Goal: Information Seeking & Learning: Learn about a topic

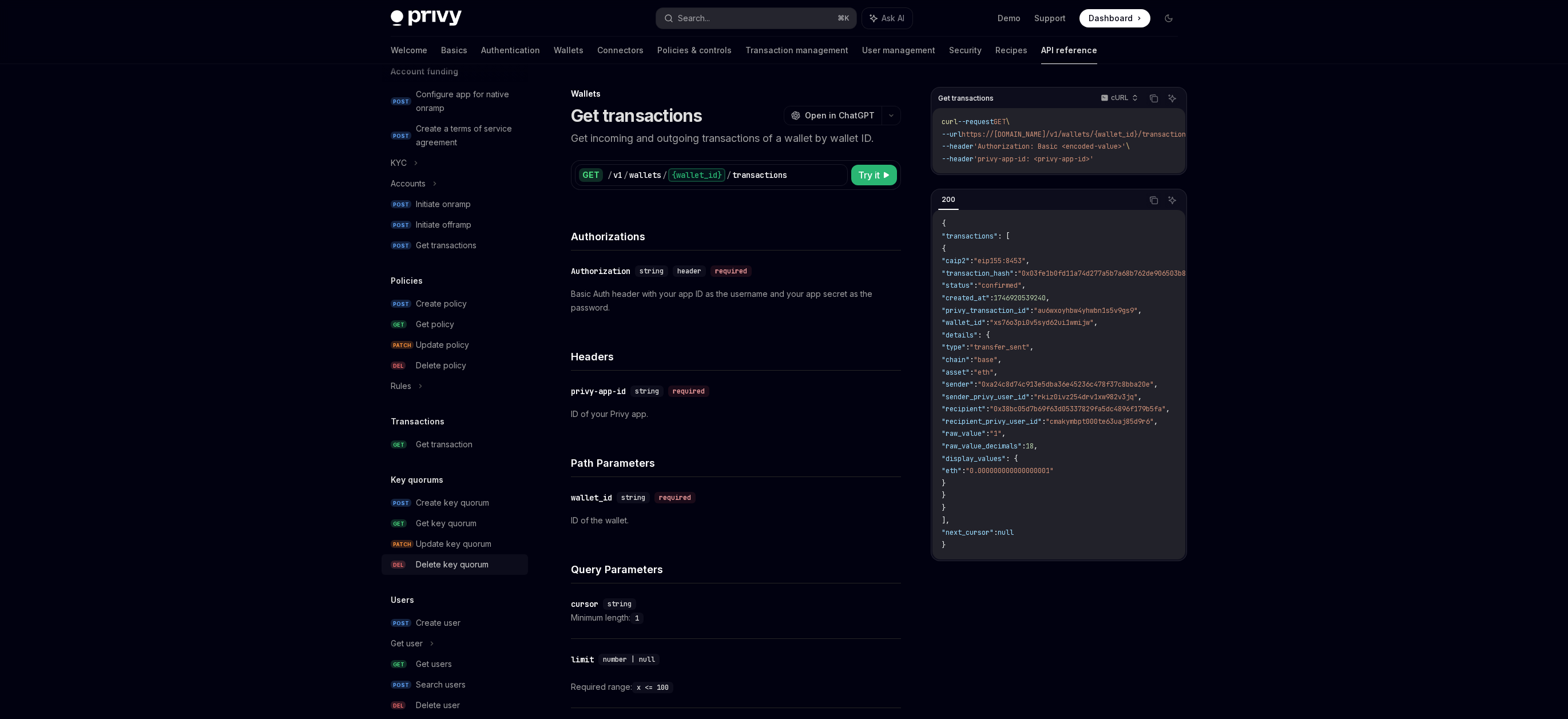
scroll to position [483, 0]
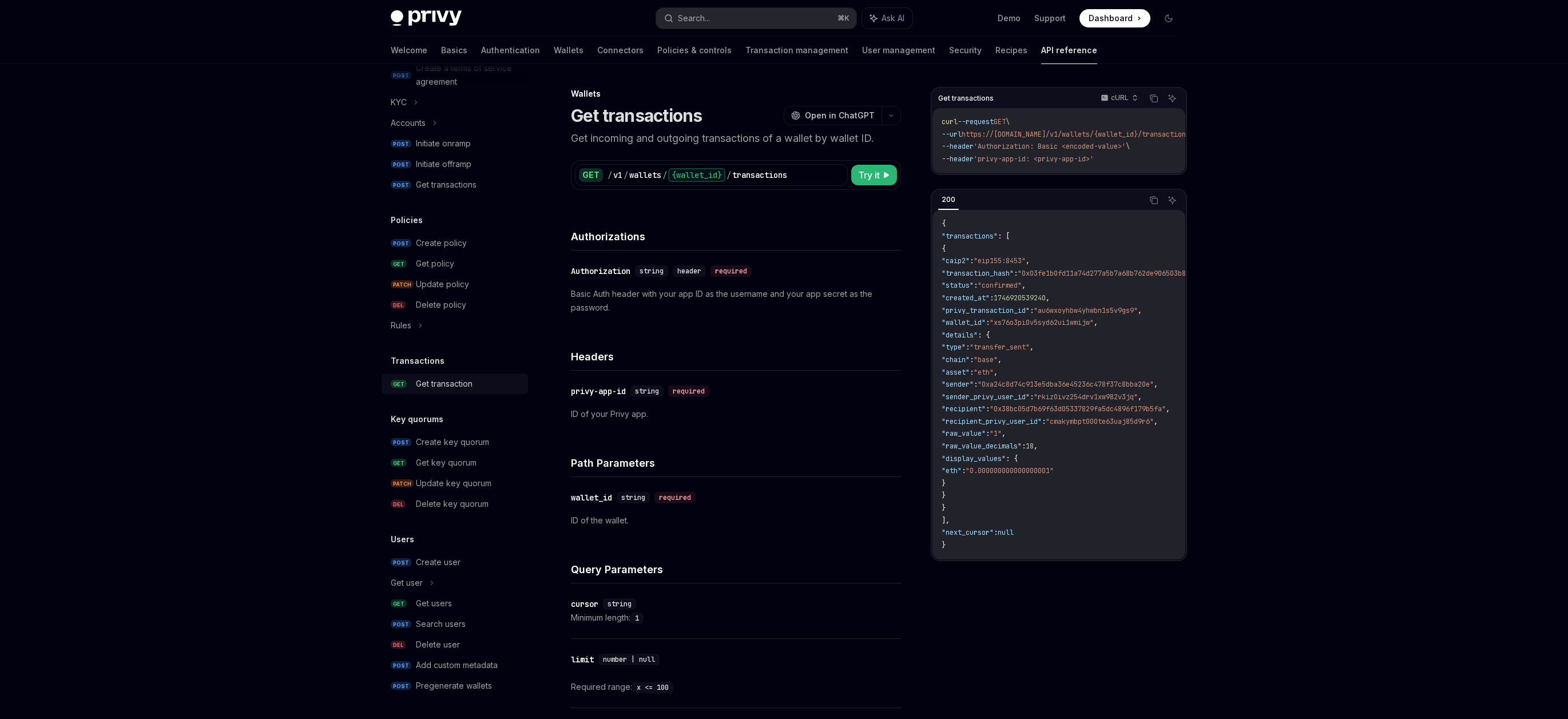
click at [434, 378] on div "Get transaction" at bounding box center [444, 383] width 57 height 14
type textarea "*"
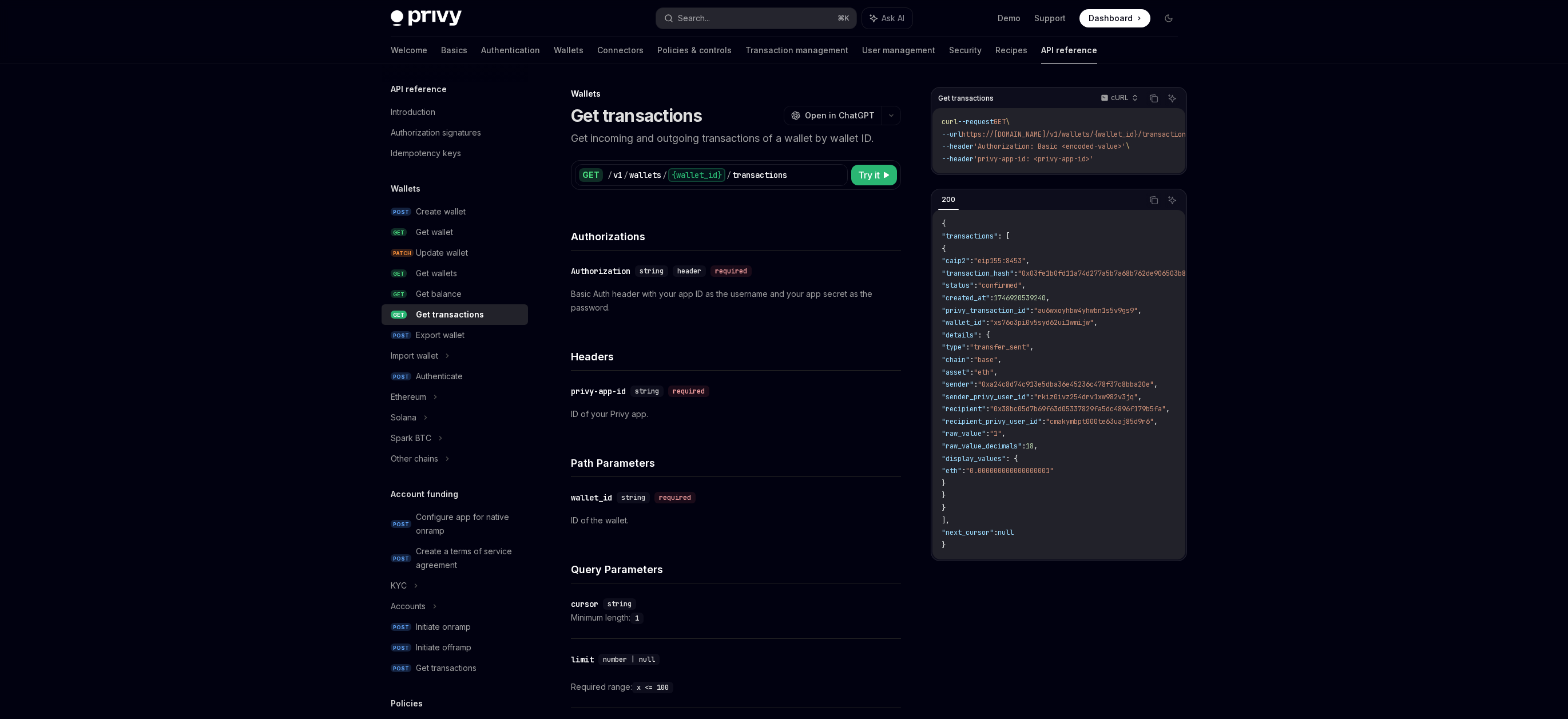
click at [712, 361] on h4 "Headers" at bounding box center [736, 356] width 330 height 15
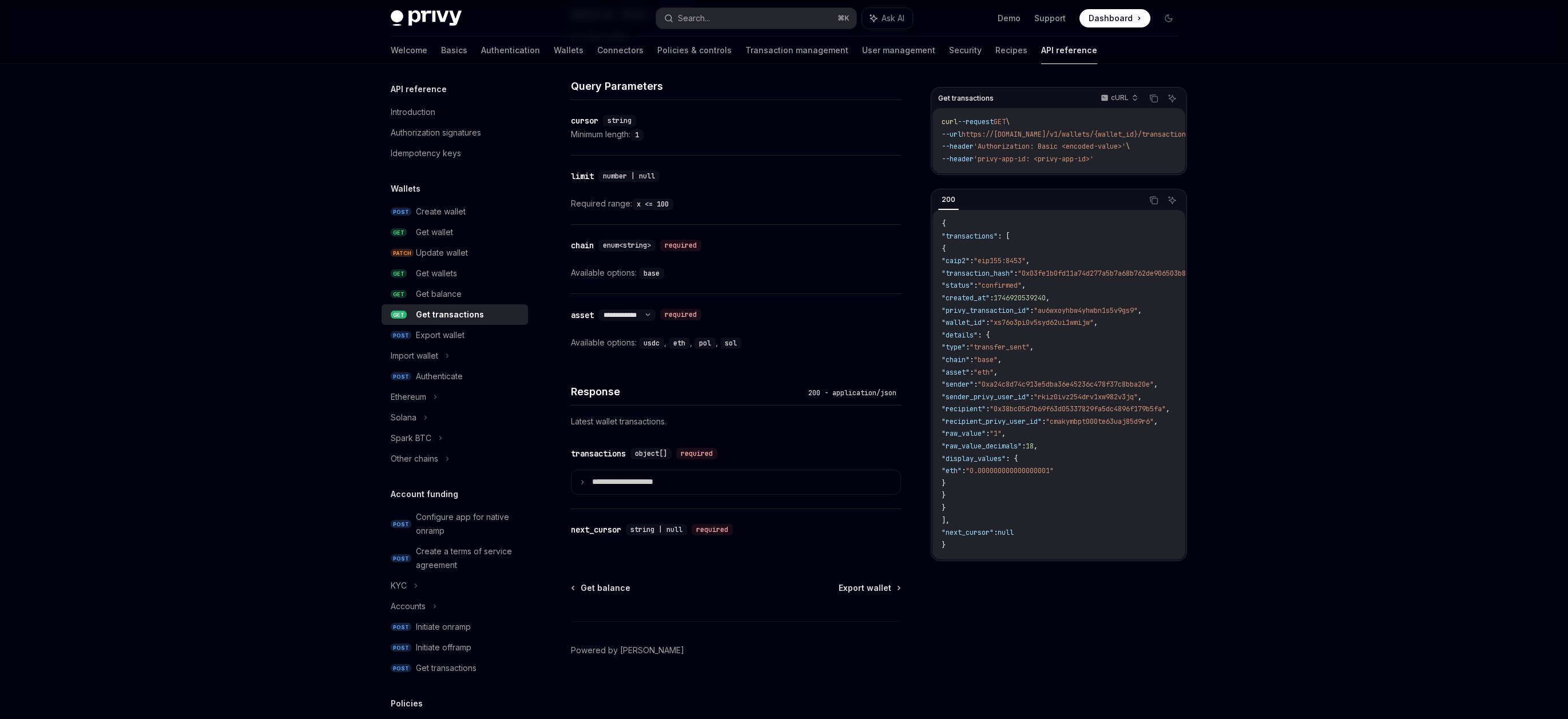
scroll to position [484, 0]
click at [615, 529] on div "next_cursor" at bounding box center [596, 529] width 50 height 11
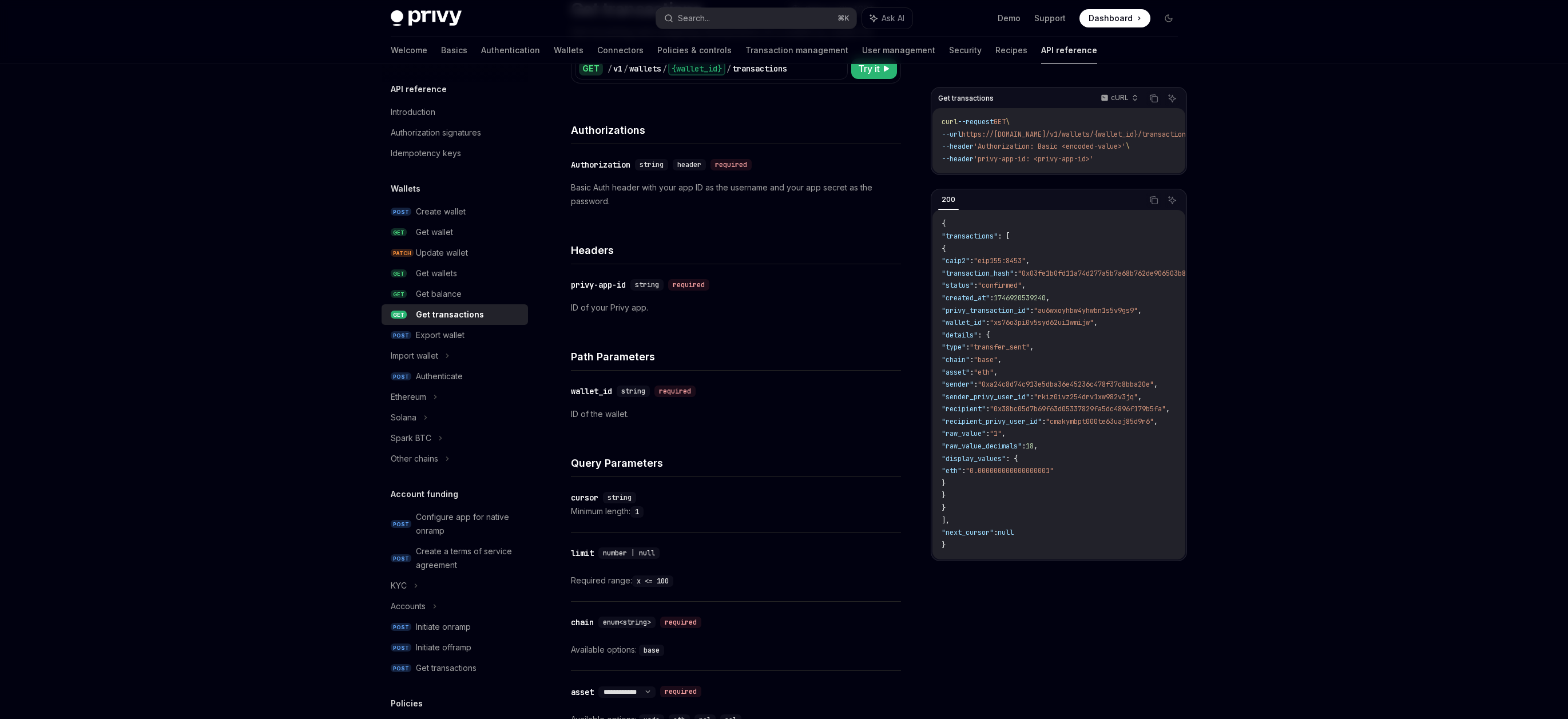
scroll to position [215, 0]
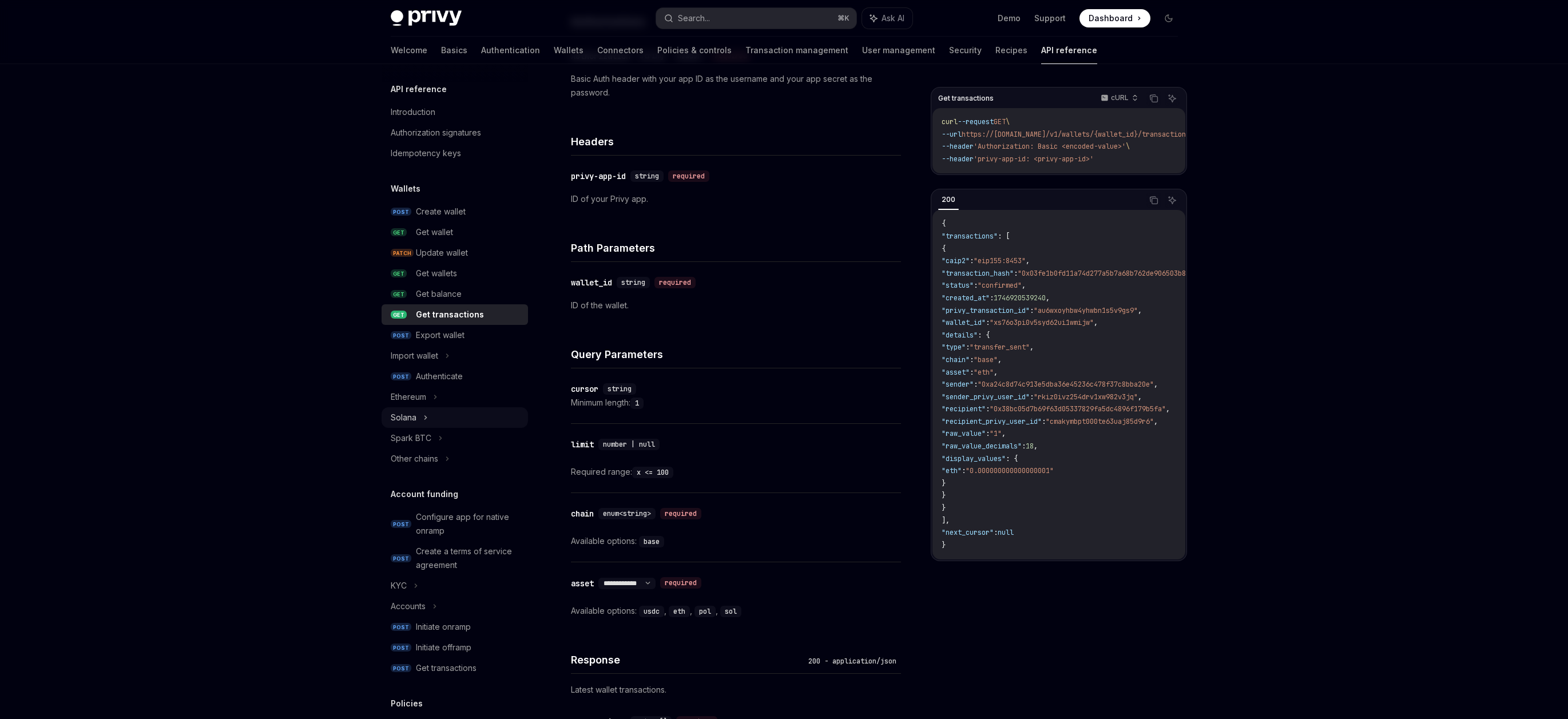
click at [403, 417] on div "Solana" at bounding box center [404, 417] width 25 height 14
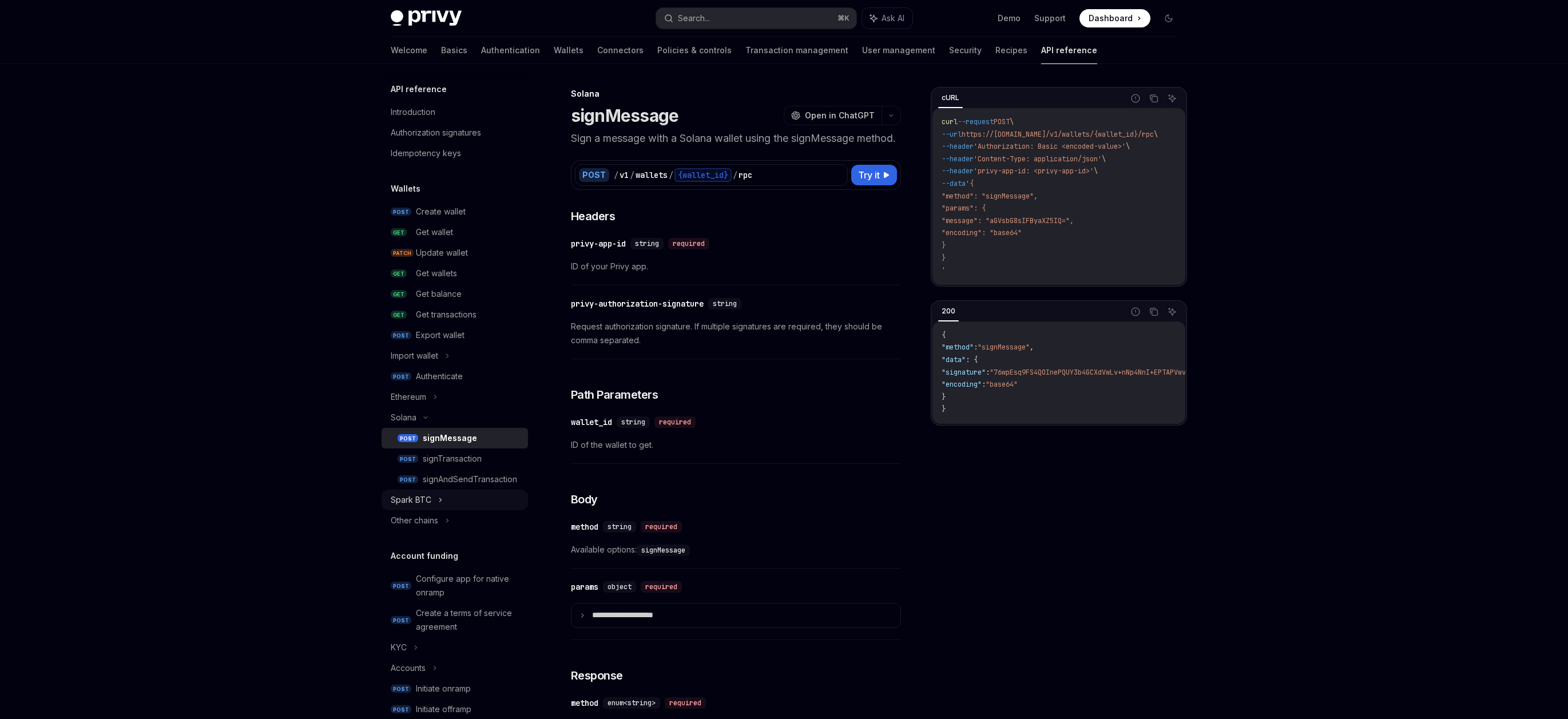
click at [440, 498] on icon at bounding box center [440, 499] width 5 height 14
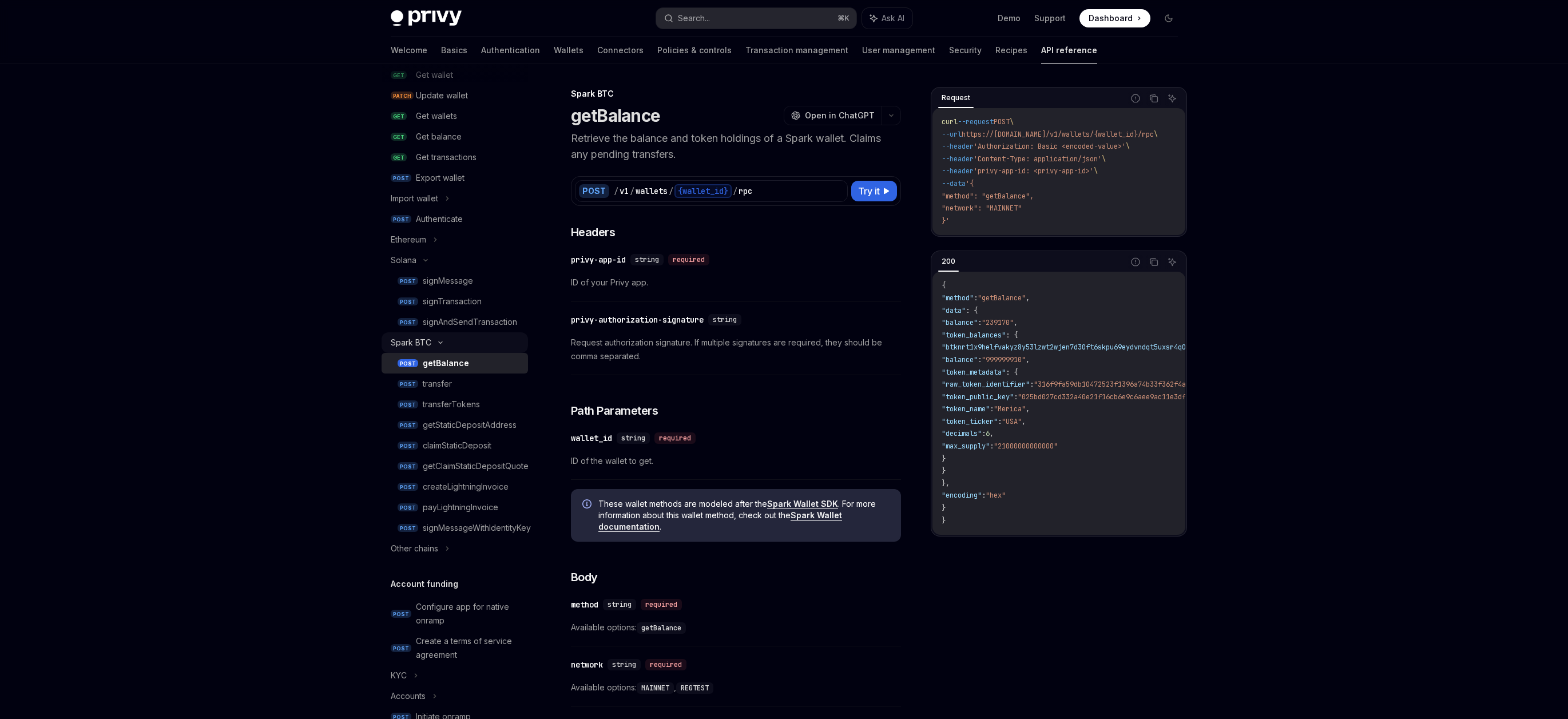
scroll to position [256, 0]
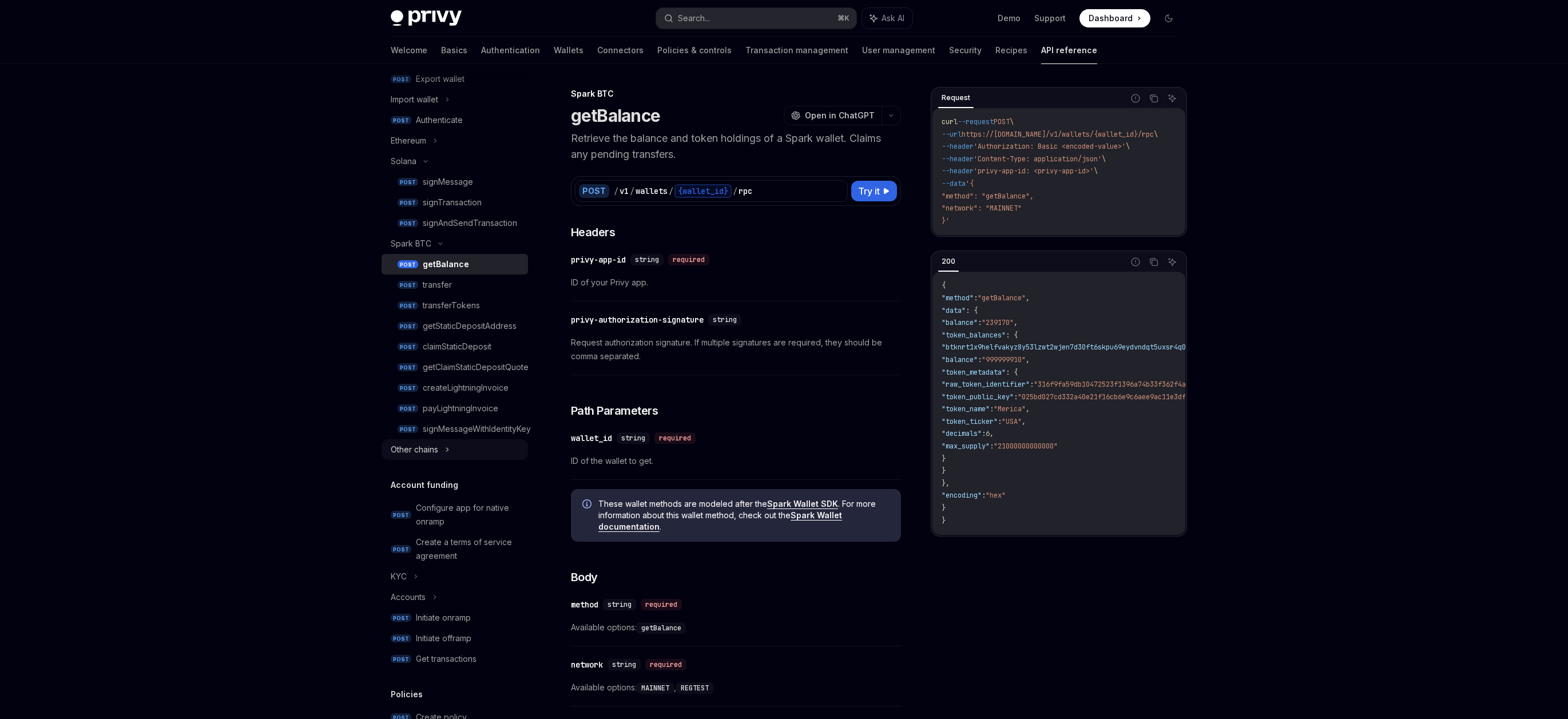
click at [434, 454] on div "Other chains" at bounding box center [415, 449] width 48 height 14
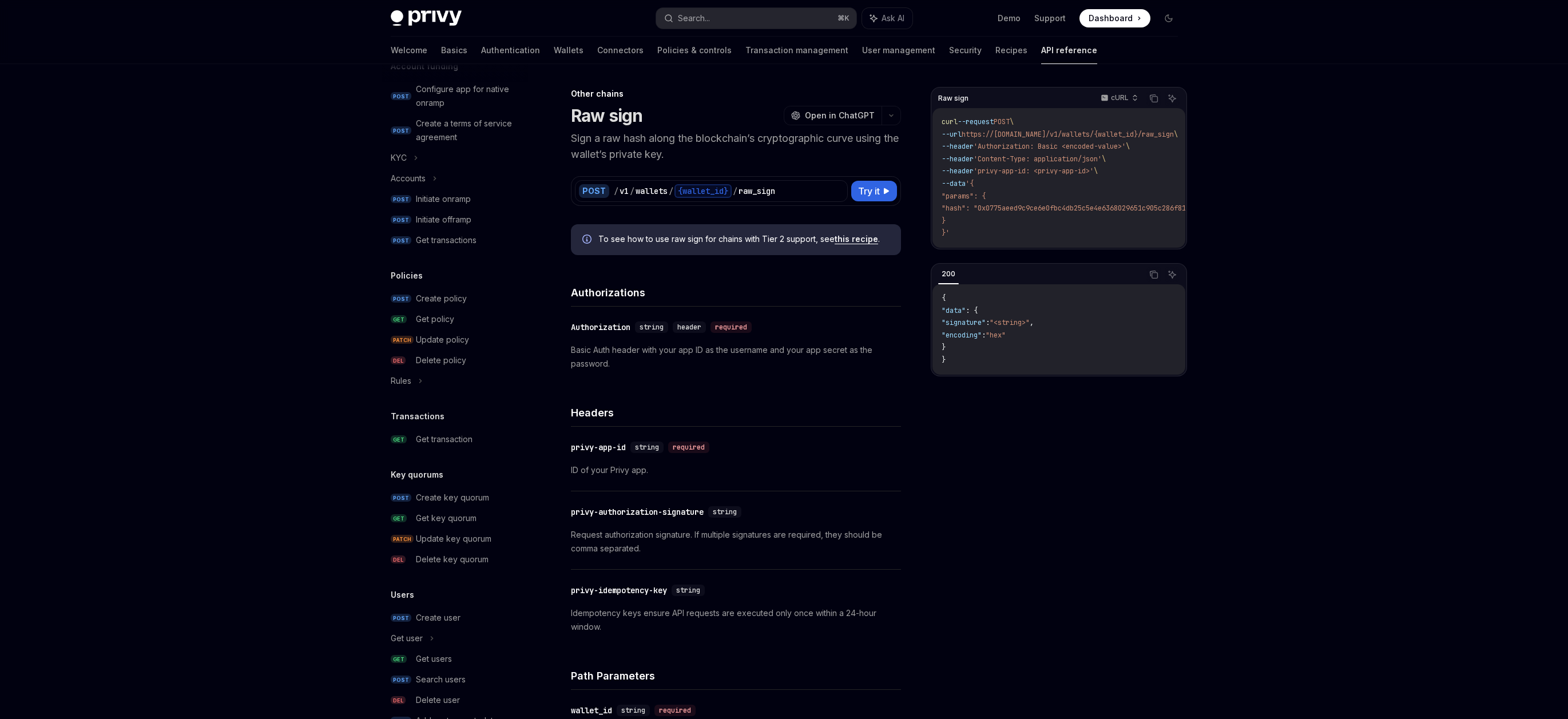
scroll to position [737, 0]
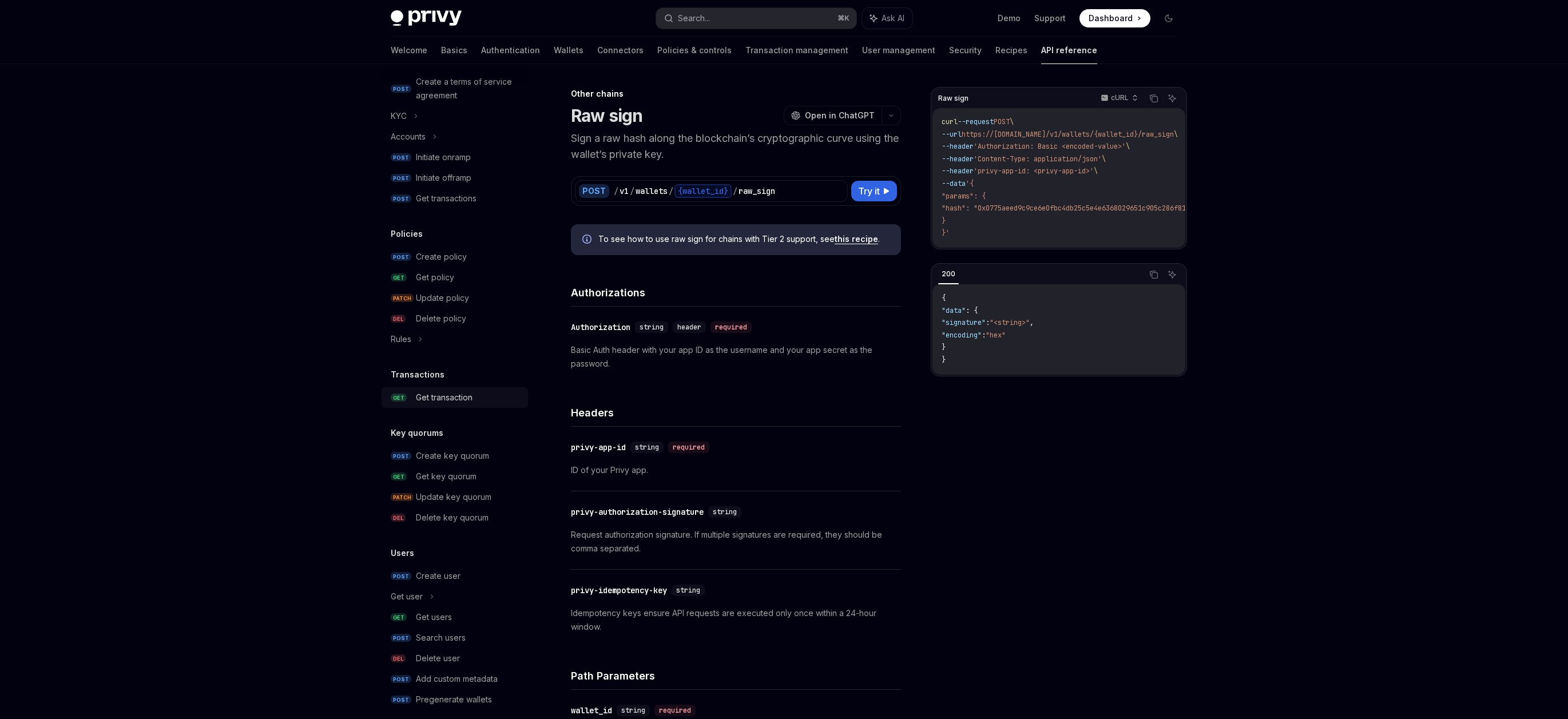
click at [456, 401] on div "Get transaction" at bounding box center [444, 397] width 57 height 14
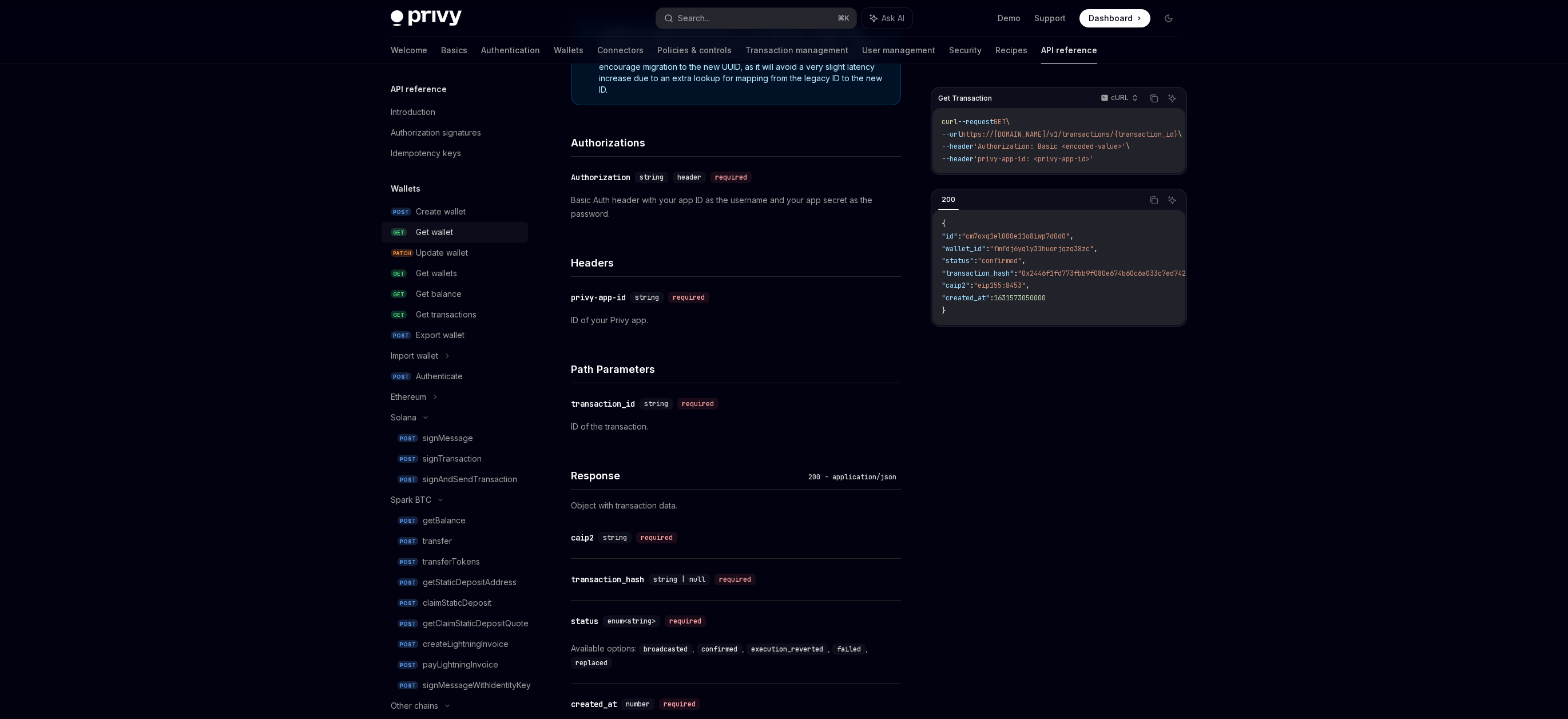
click at [440, 222] on link "GET Get wallet" at bounding box center [455, 233] width 147 height 21
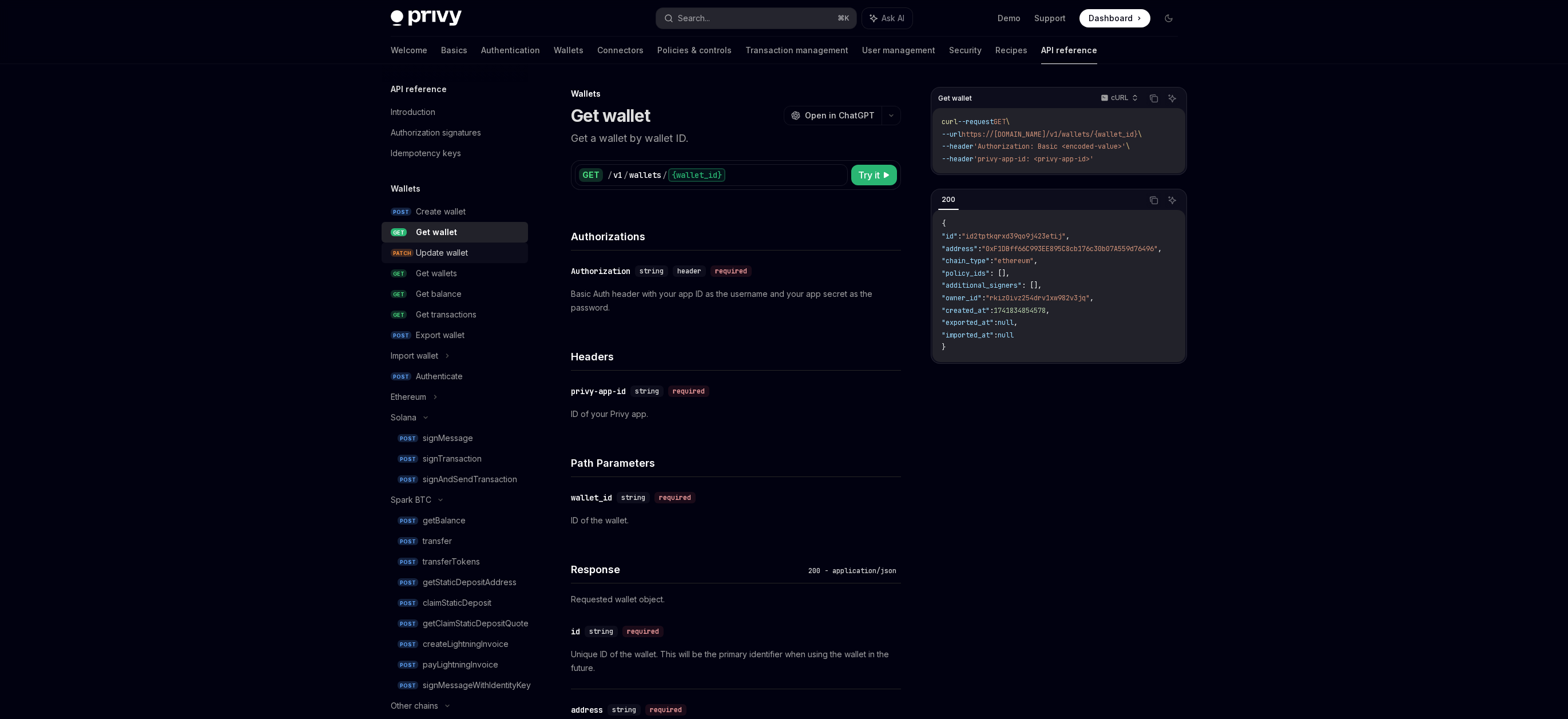
click at [451, 248] on div "Update wallet" at bounding box center [441, 252] width 52 height 14
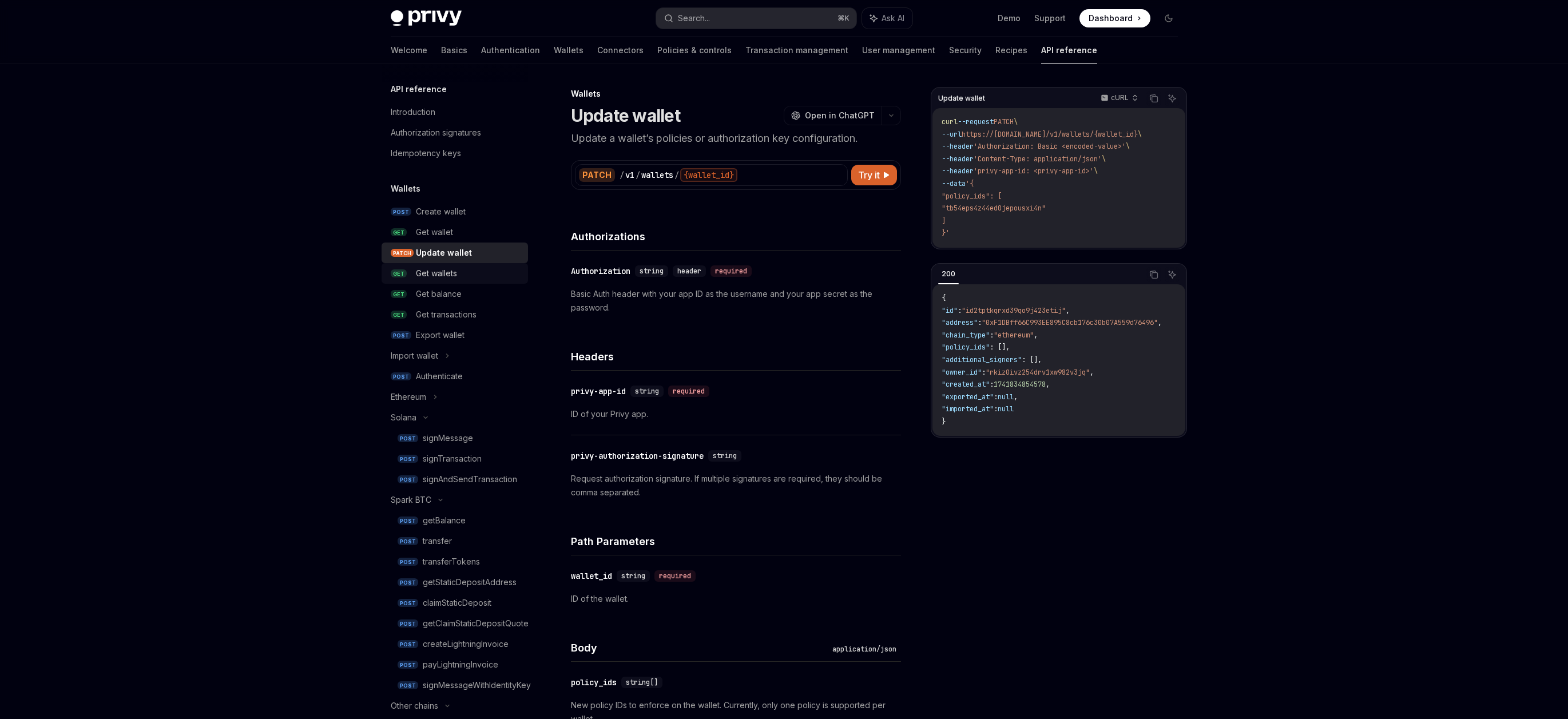
click at [440, 269] on div "Get wallets" at bounding box center [436, 273] width 41 height 14
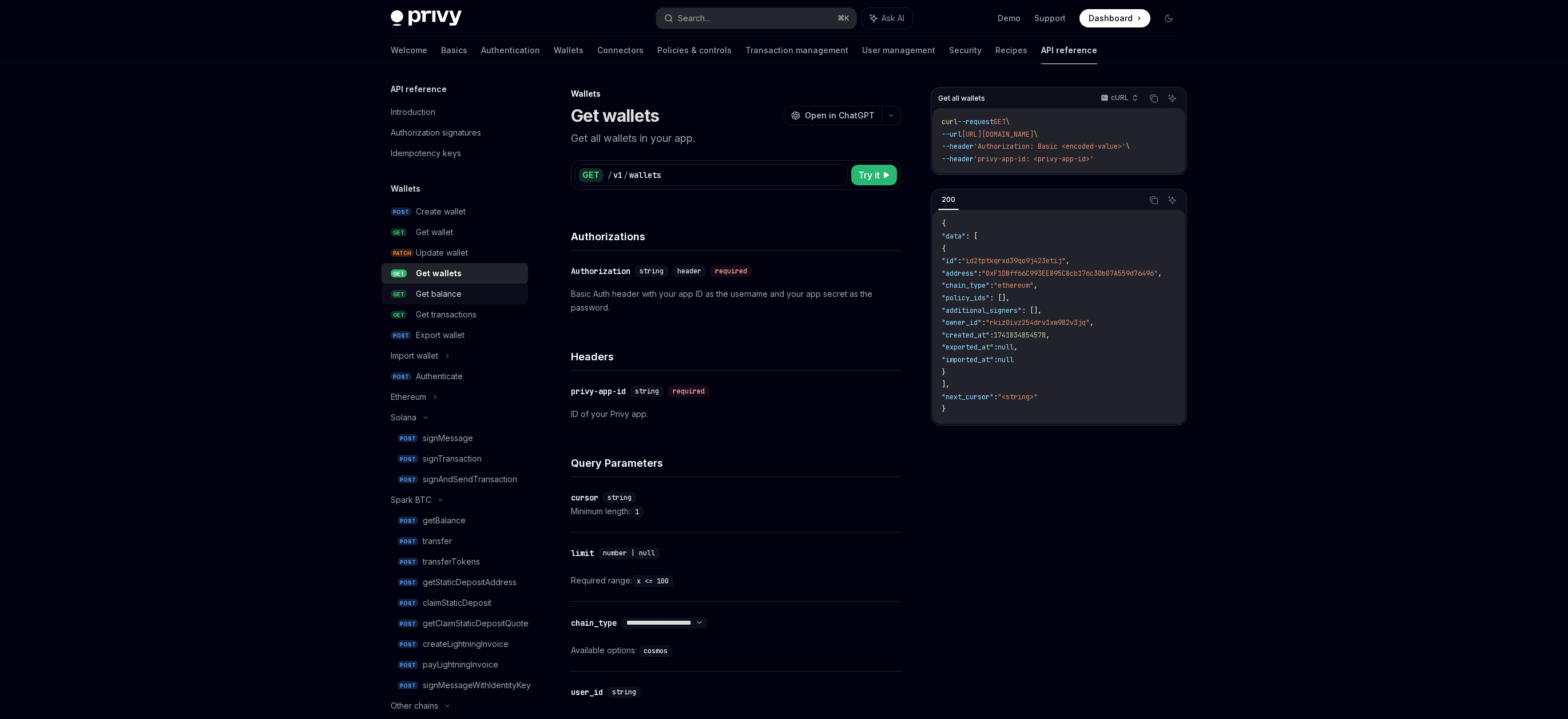
click at [444, 289] on div "Get balance" at bounding box center [438, 294] width 45 height 14
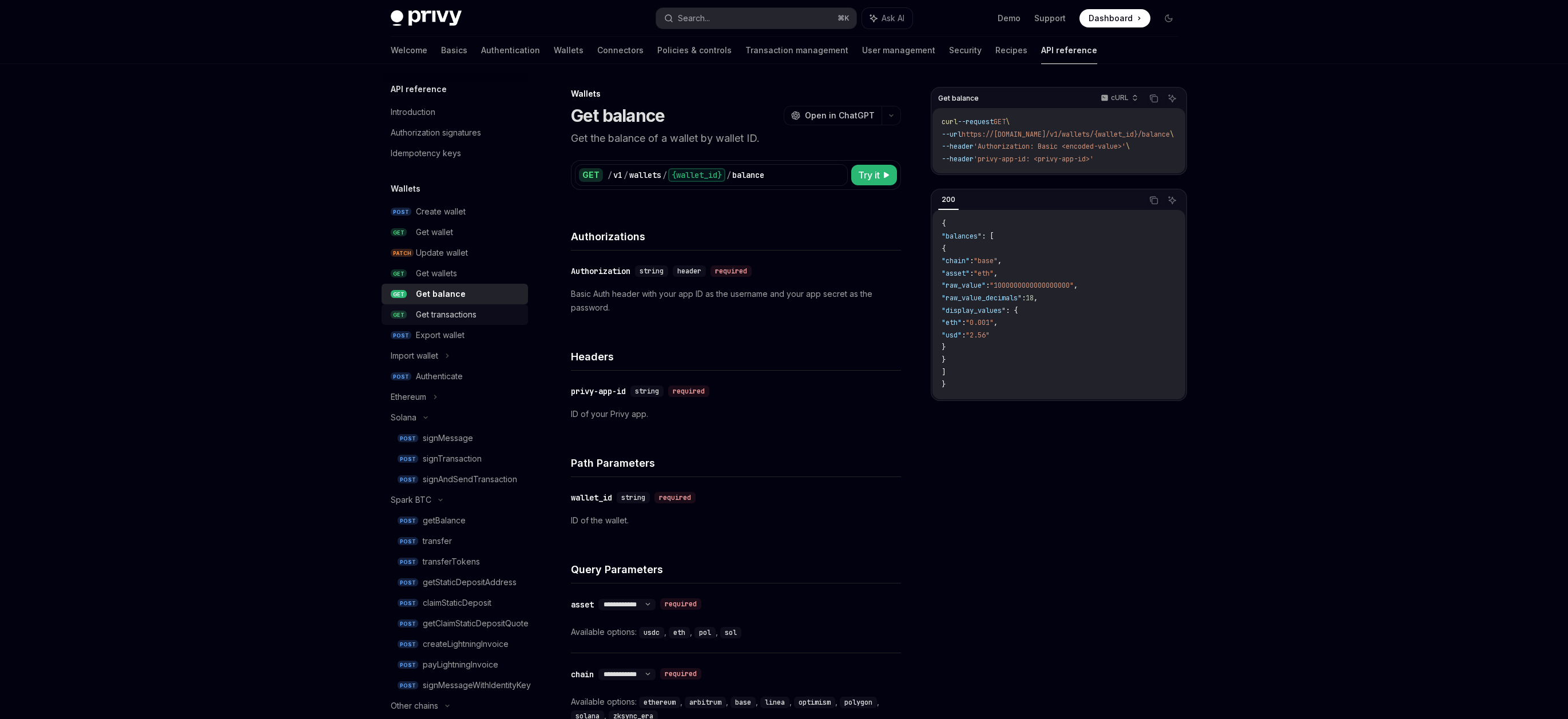
click at [446, 312] on div "Get transactions" at bounding box center [446, 314] width 61 height 14
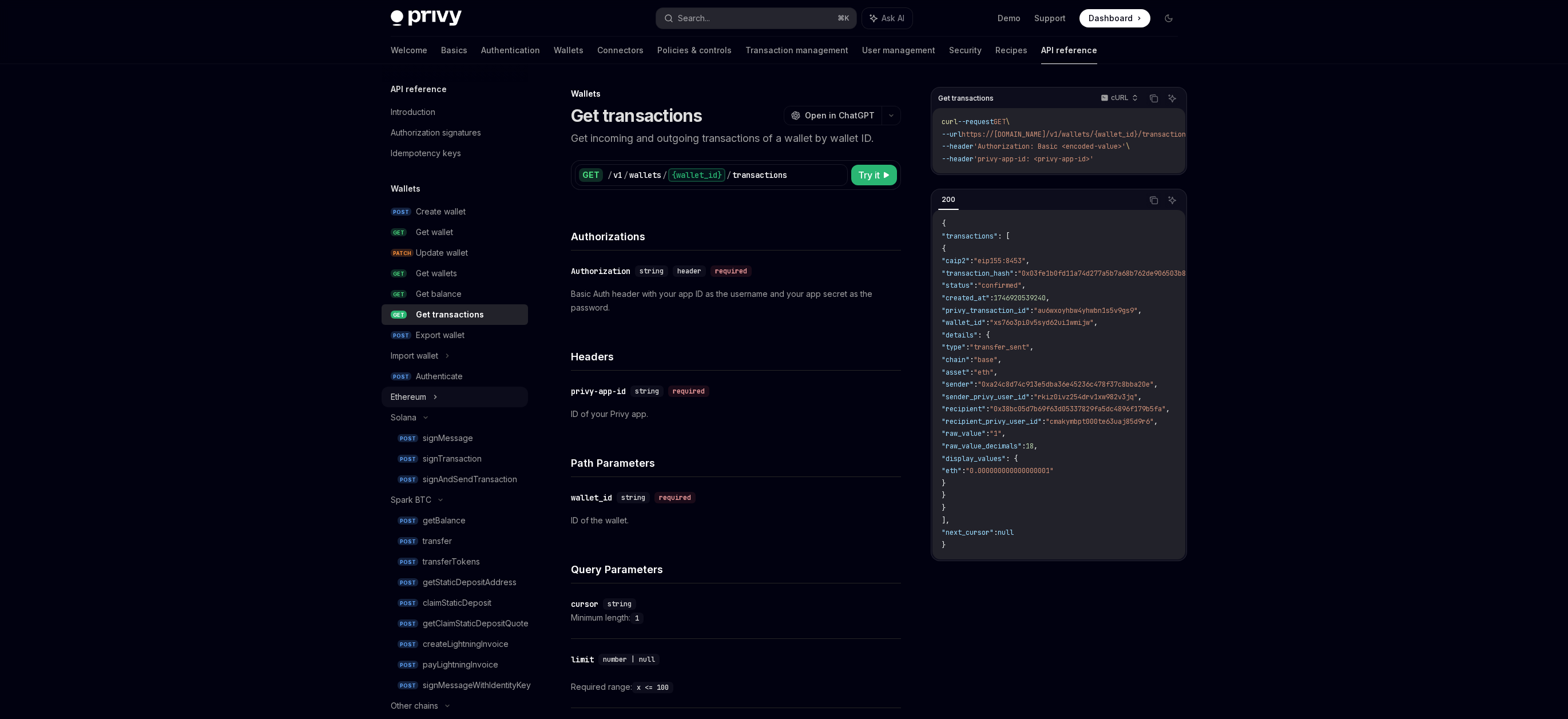
click at [425, 394] on div "Ethereum" at bounding box center [409, 397] width 36 height 14
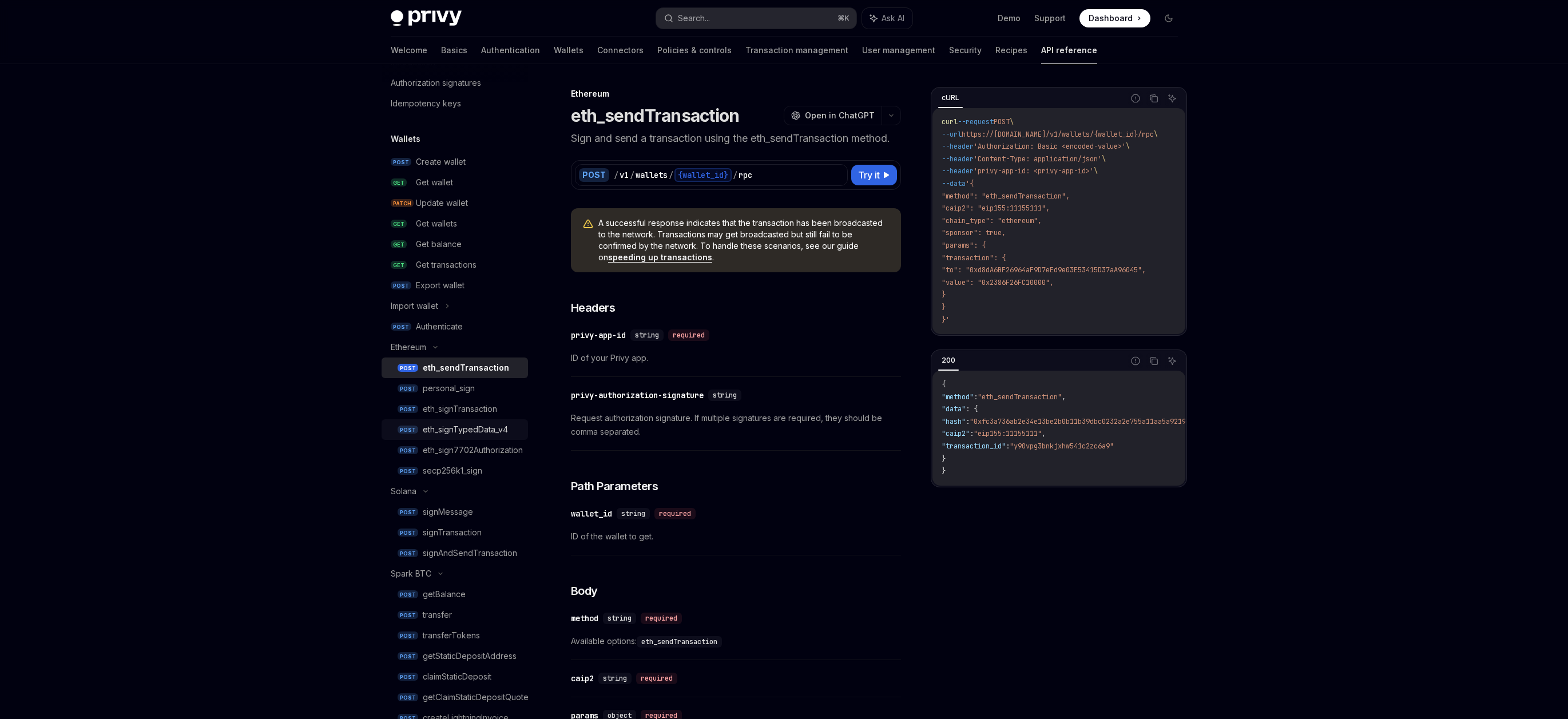
scroll to position [130, 0]
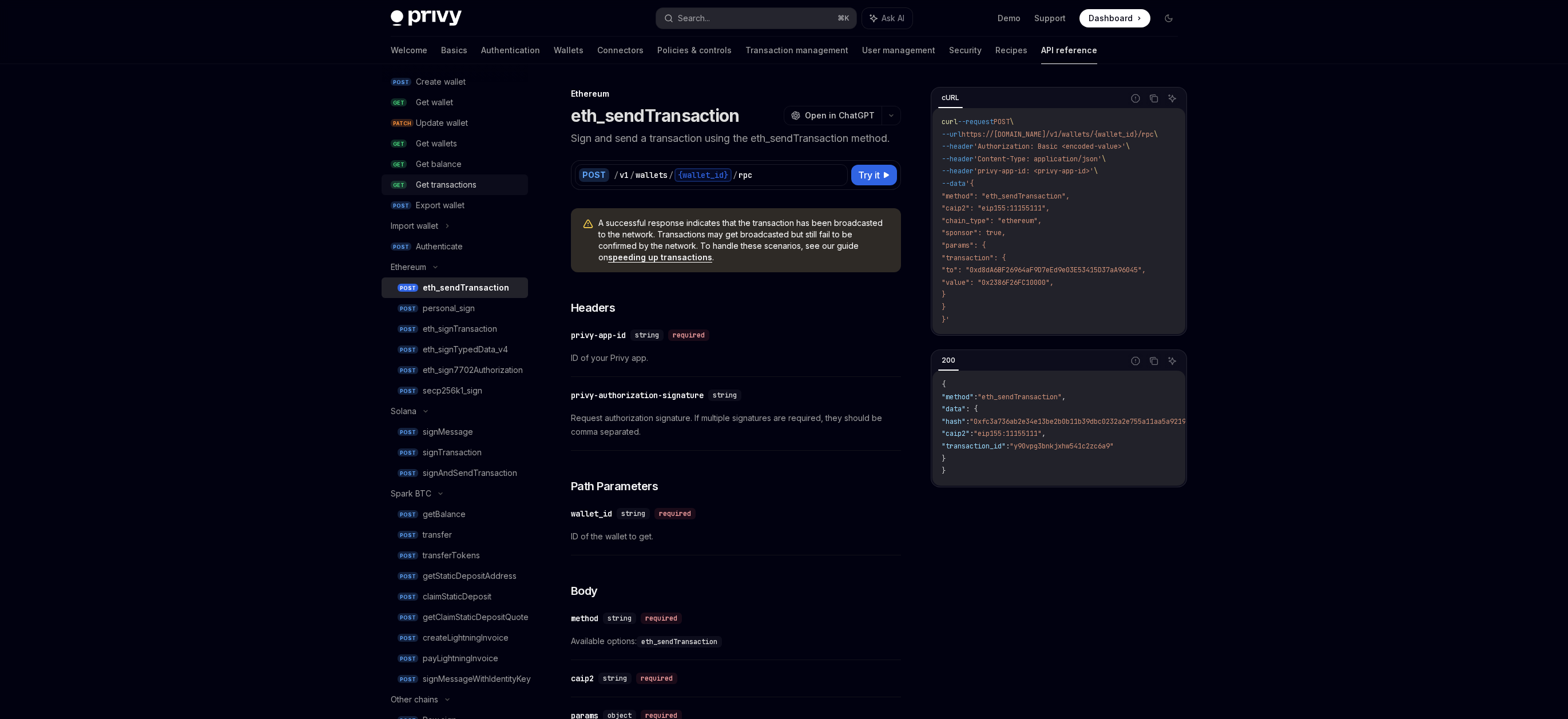
click at [440, 182] on div "Get transactions" at bounding box center [446, 184] width 61 height 14
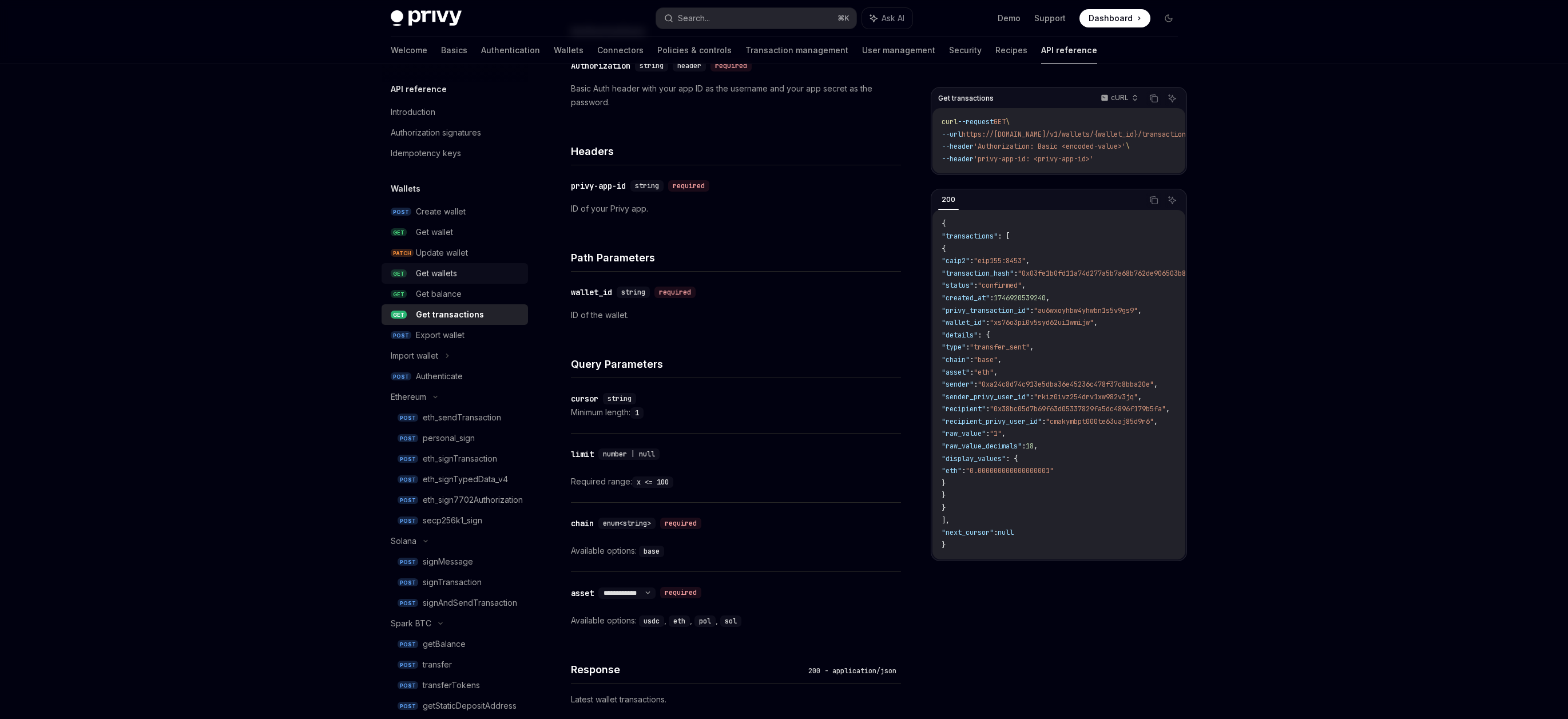
click at [432, 271] on div "Get wallets" at bounding box center [436, 273] width 41 height 14
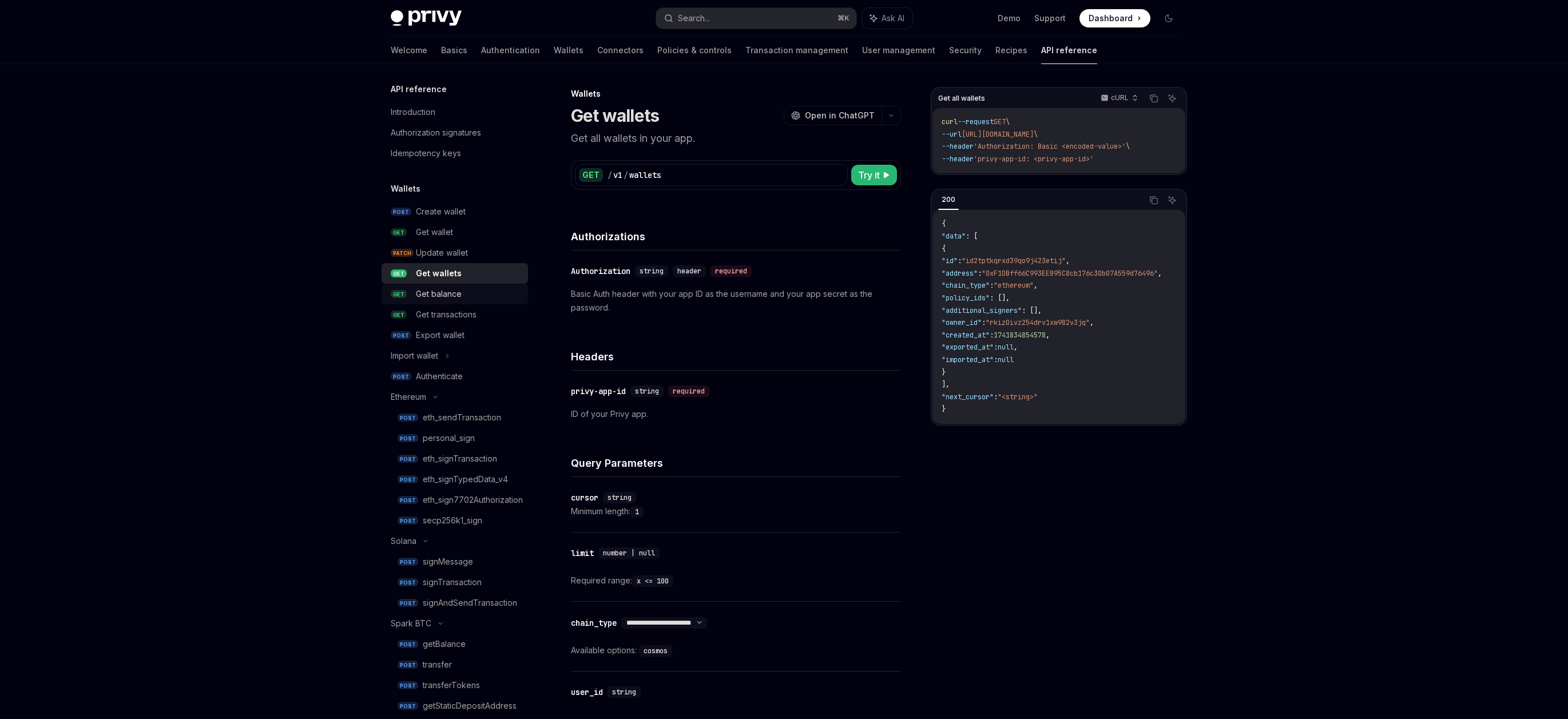
click at [436, 287] on div "Get balance" at bounding box center [438, 294] width 45 height 14
type textarea "*"
